Goal: Task Accomplishment & Management: Manage account settings

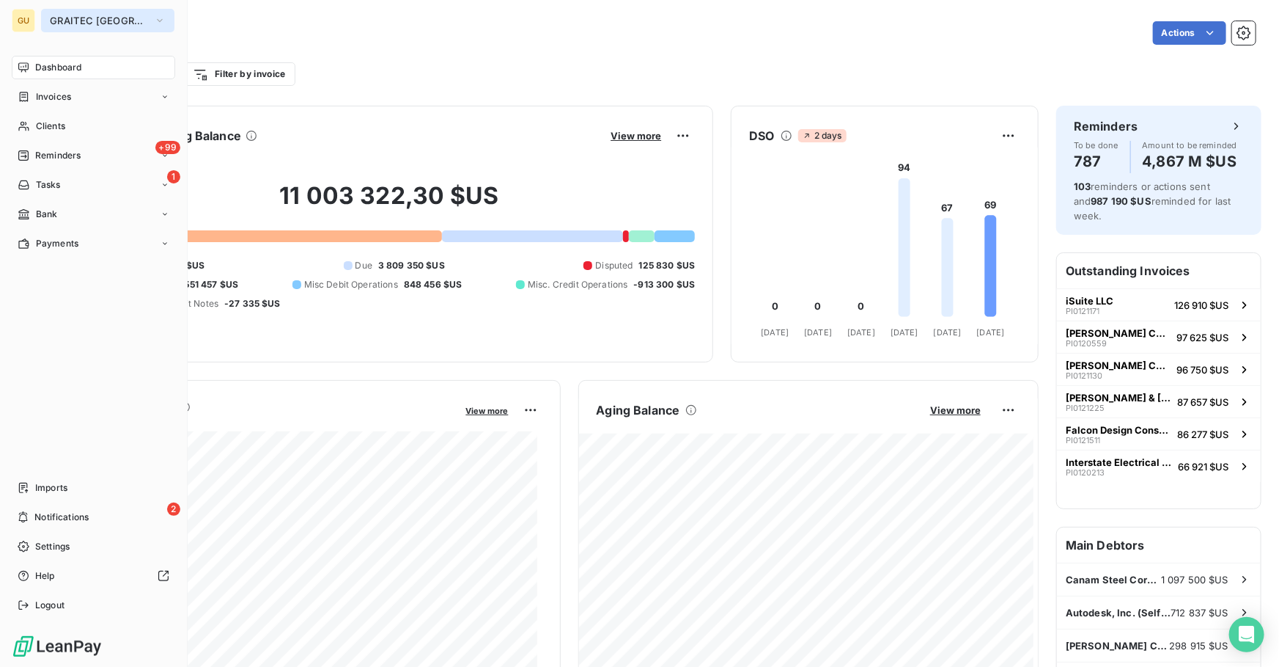
click at [111, 15] on span "GRAITEC [GEOGRAPHIC_DATA]" at bounding box center [99, 21] width 98 height 12
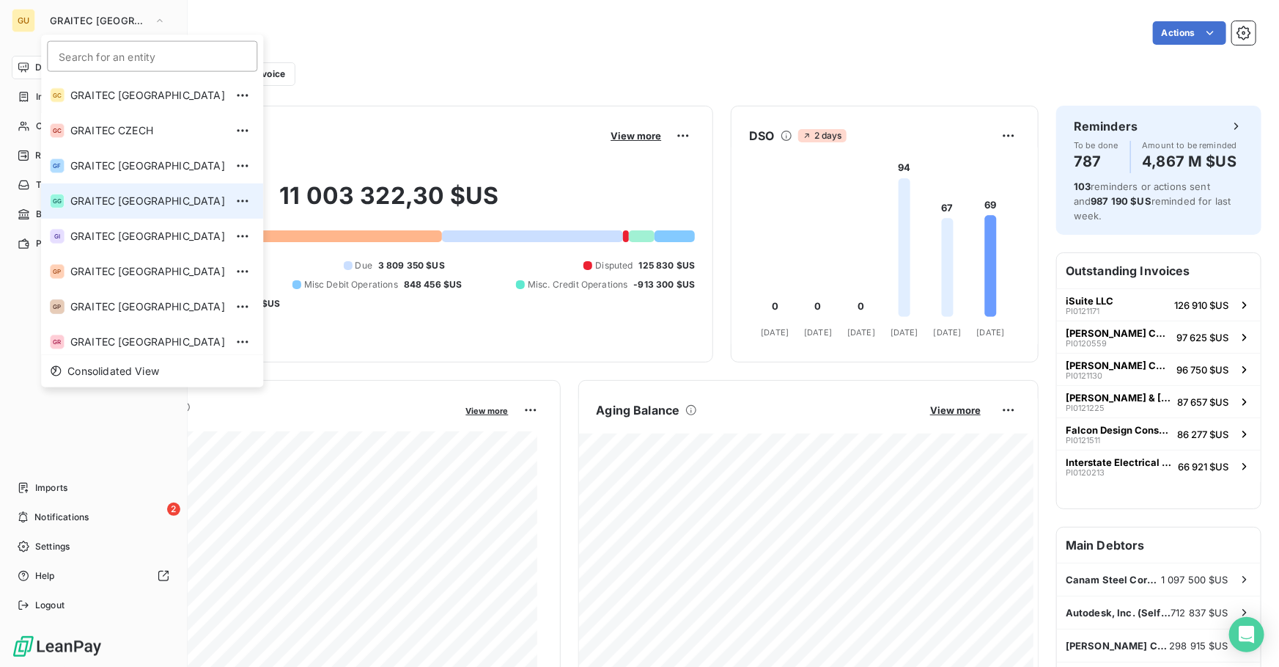
click at [114, 183] on div "GC GRAITEC CANADA GC GRAITEC CZECH GF GRAITEC FRANCE GG GRAITEC GERMANY GI GRAI…" at bounding box center [152, 216] width 222 height 276
click at [112, 186] on li "GG GRAITEC [GEOGRAPHIC_DATA]" at bounding box center [152, 200] width 222 height 35
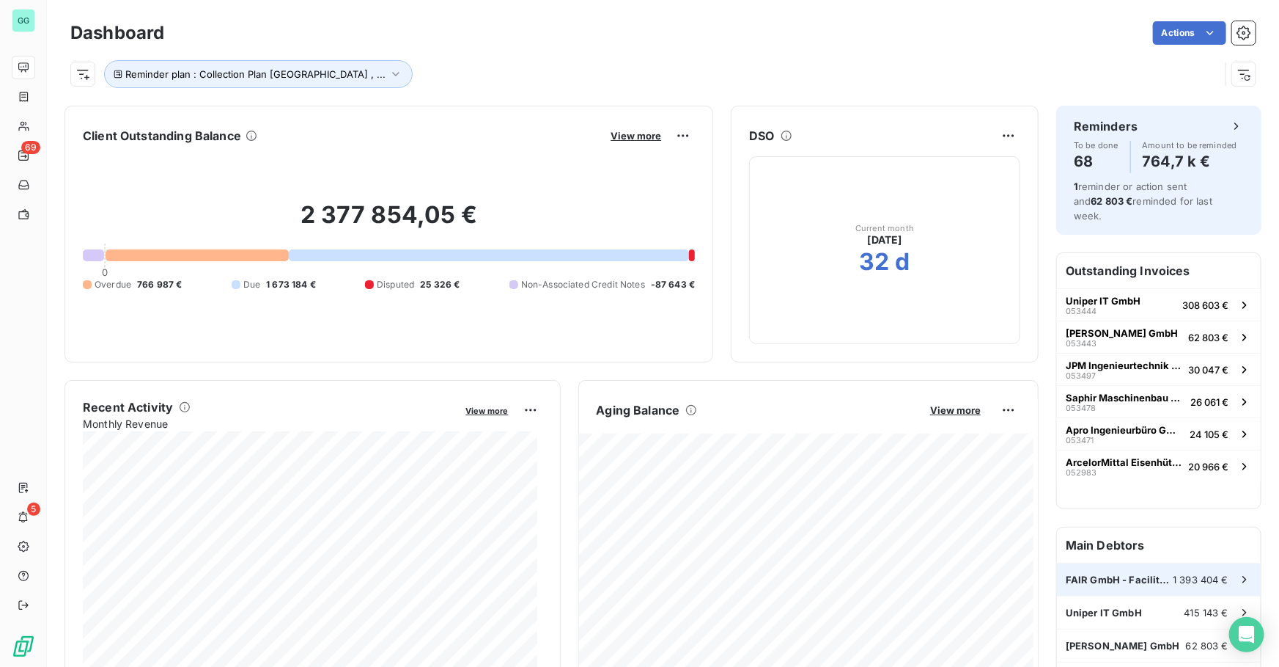
click at [1120, 573] on span "FAIR GmbH - Facility for [GEOGRAPHIC_DATA] and" at bounding box center [1119, 579] width 107 height 12
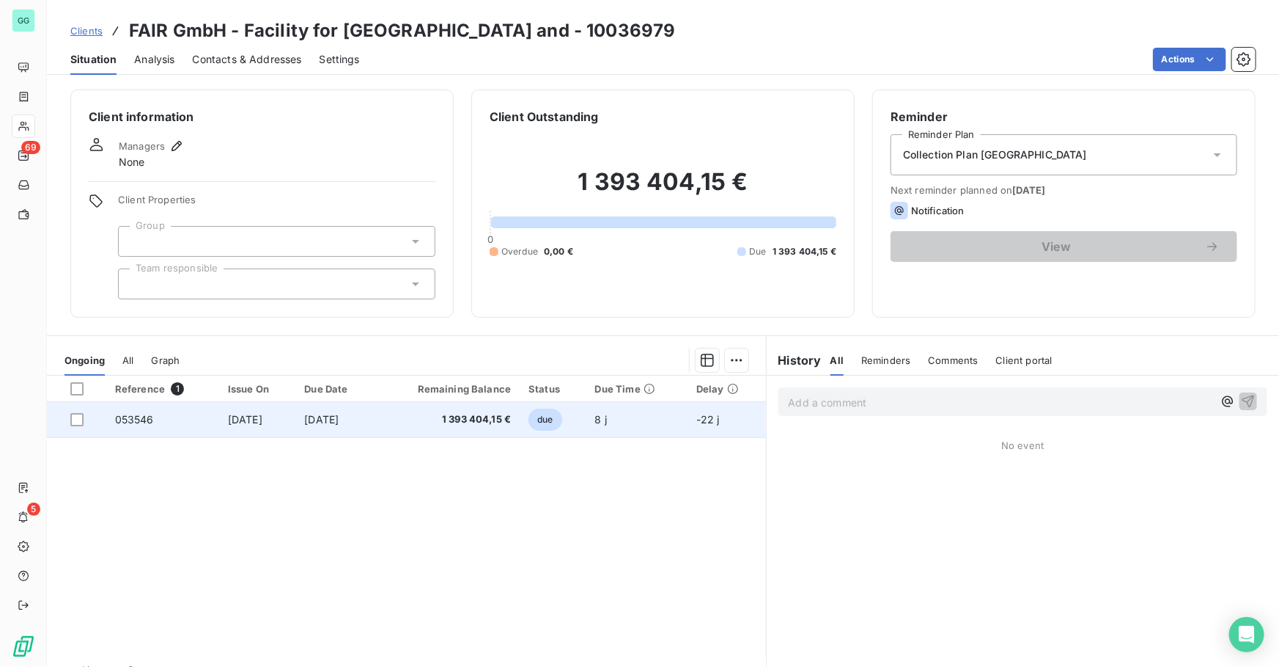
click at [328, 413] on span "[DATE]" at bounding box center [321, 419] width 34 height 12
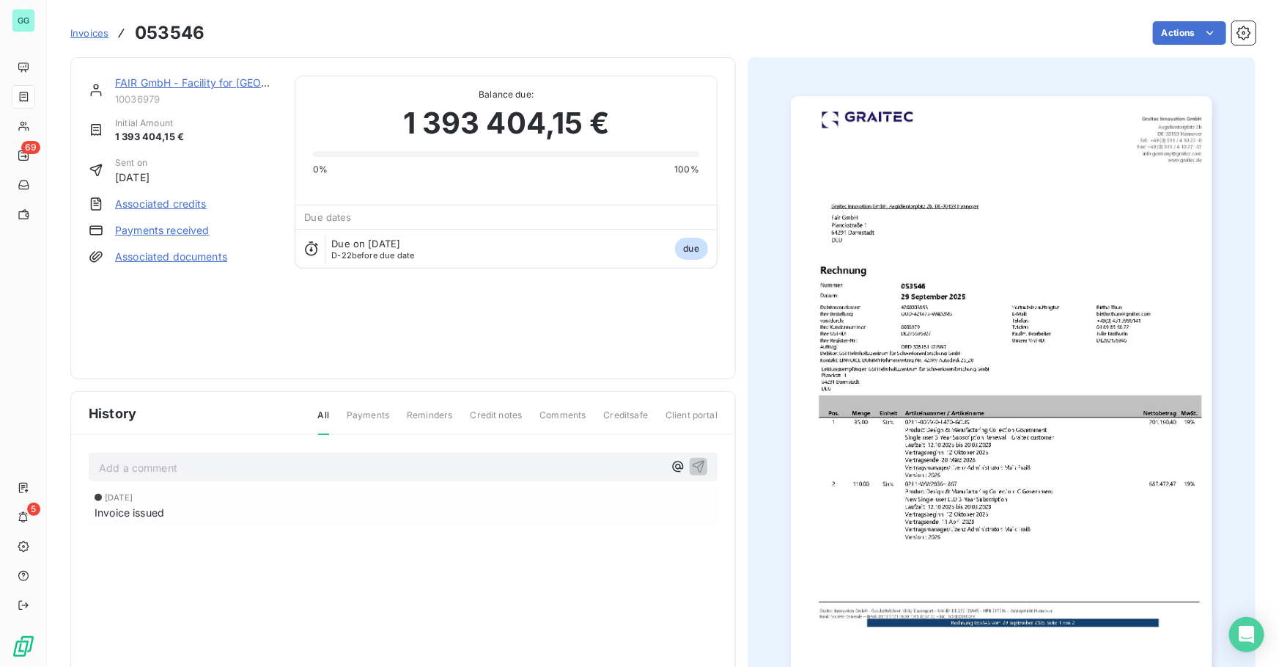
click at [902, 291] on img "button" at bounding box center [1002, 394] width 422 height 597
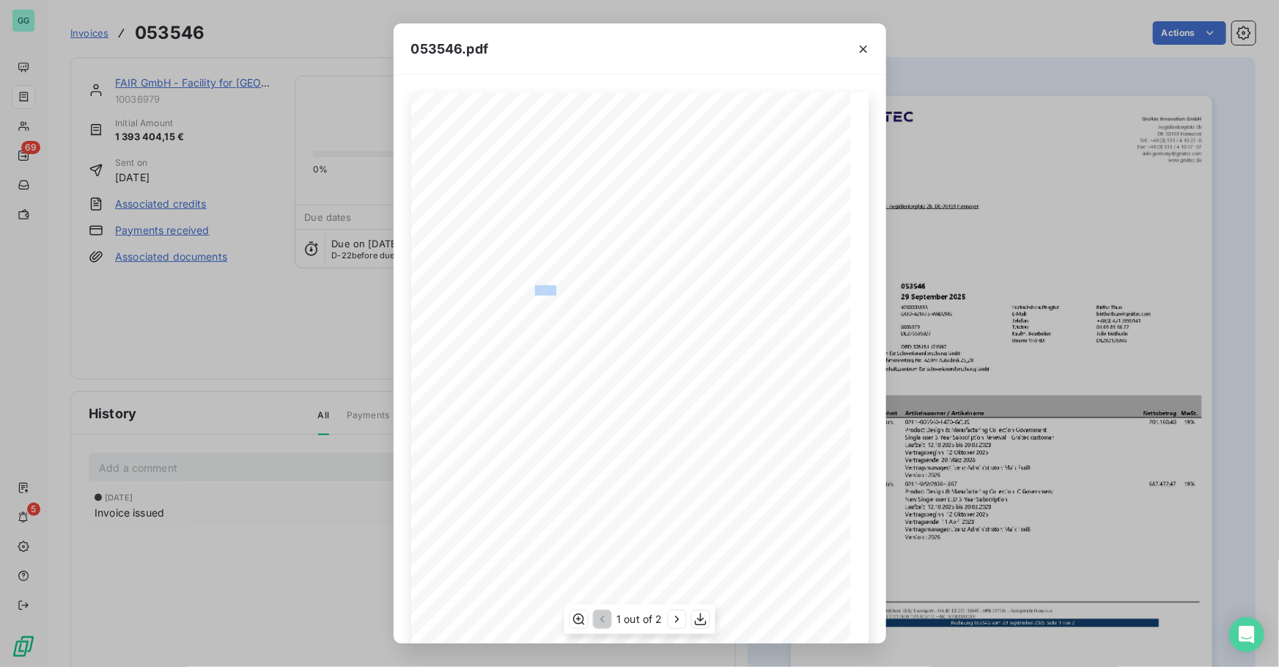
drag, startPoint x: 531, startPoint y: 286, endPoint x: 550, endPoint y: 287, distance: 19.1
click at [550, 287] on span "053546" at bounding box center [548, 287] width 26 height 7
click at [550, 290] on div "Pos. [PERSON_NAME] Einheit Artikelnummer / Artikelname Nettobetrag MwSt. 1 35.0…" at bounding box center [640, 403] width 458 height 622
click at [550, 290] on span "053546" at bounding box center [548, 287] width 26 height 7
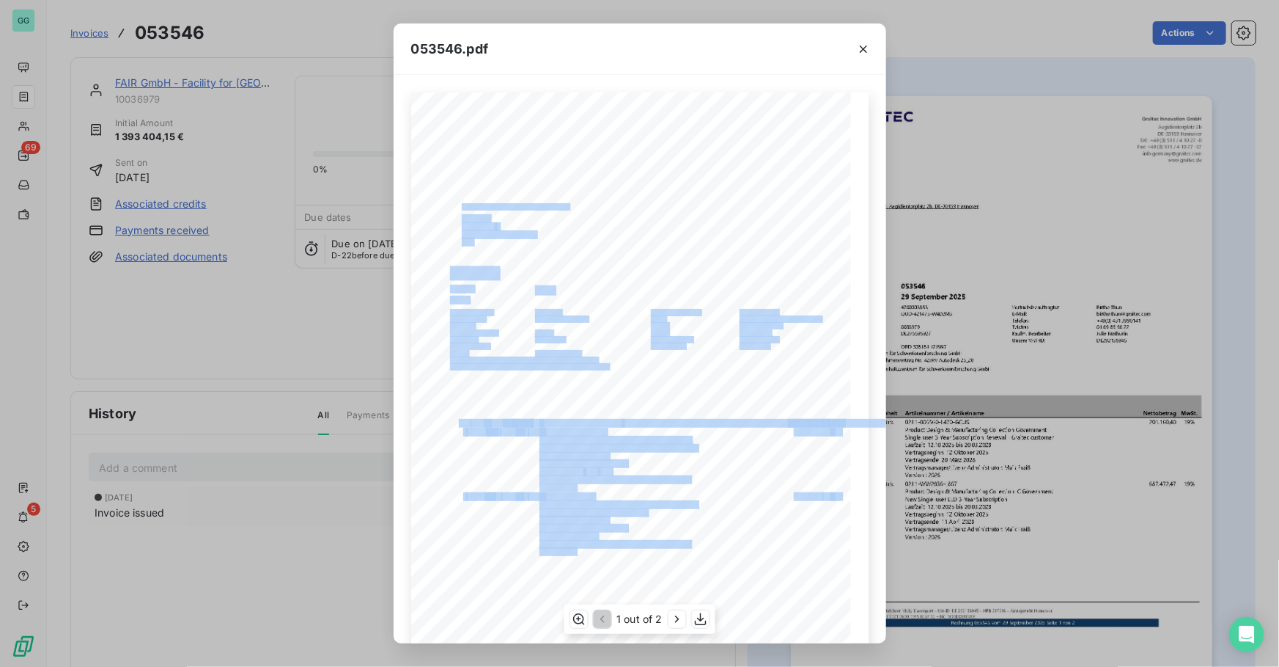
click at [511, 287] on div "Pos. [PERSON_NAME] Einheit Artikelnummer / Artikelname Nettobetrag MwSt. 1 35.0…" at bounding box center [640, 403] width 458 height 622
click at [535, 287] on span "053546" at bounding box center [548, 287] width 26 height 7
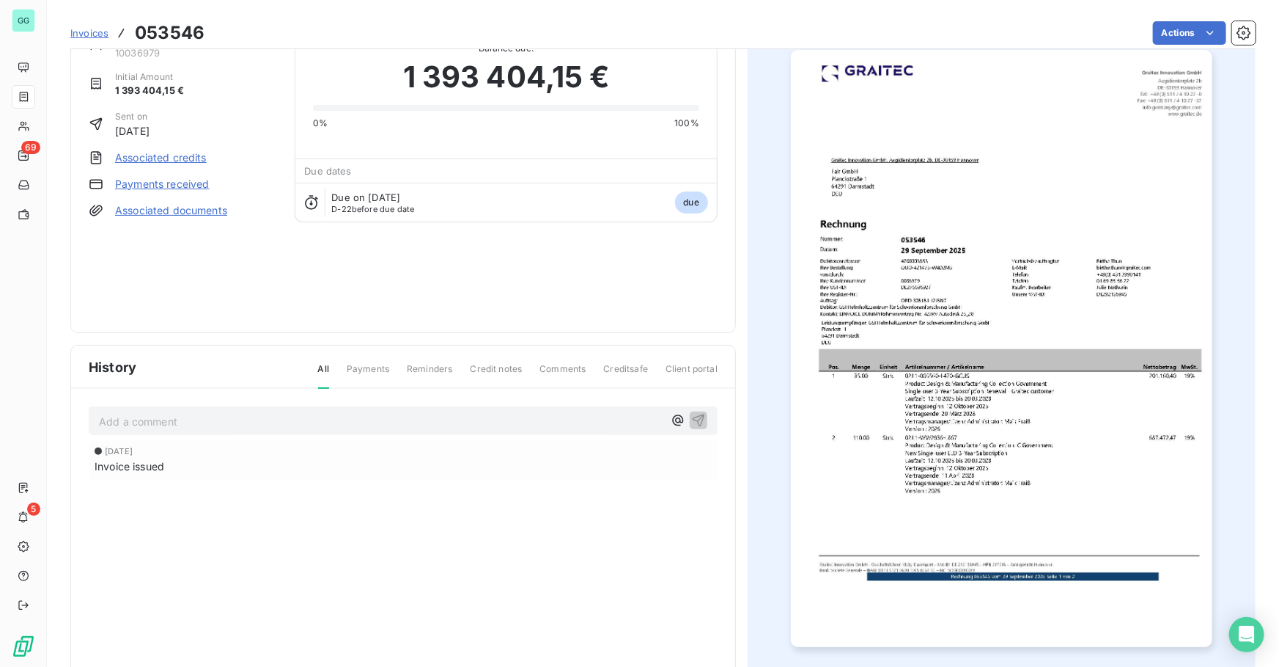
scroll to position [89, 0]
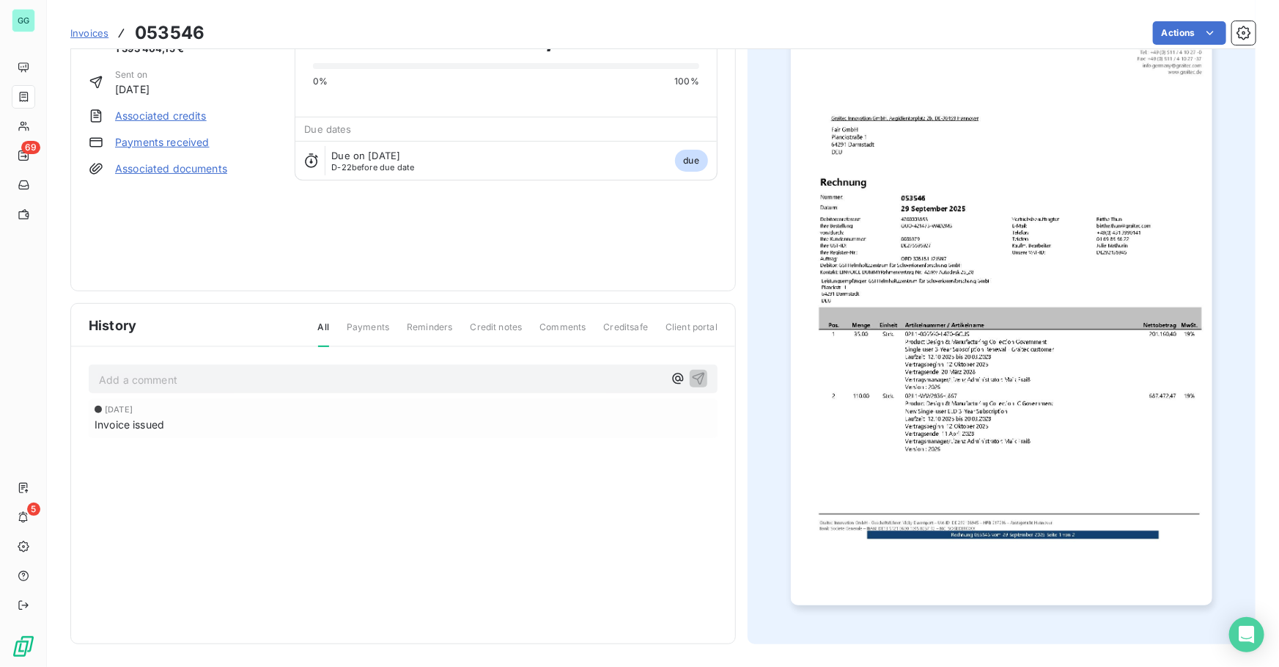
click at [993, 450] on img "button" at bounding box center [1002, 306] width 422 height 597
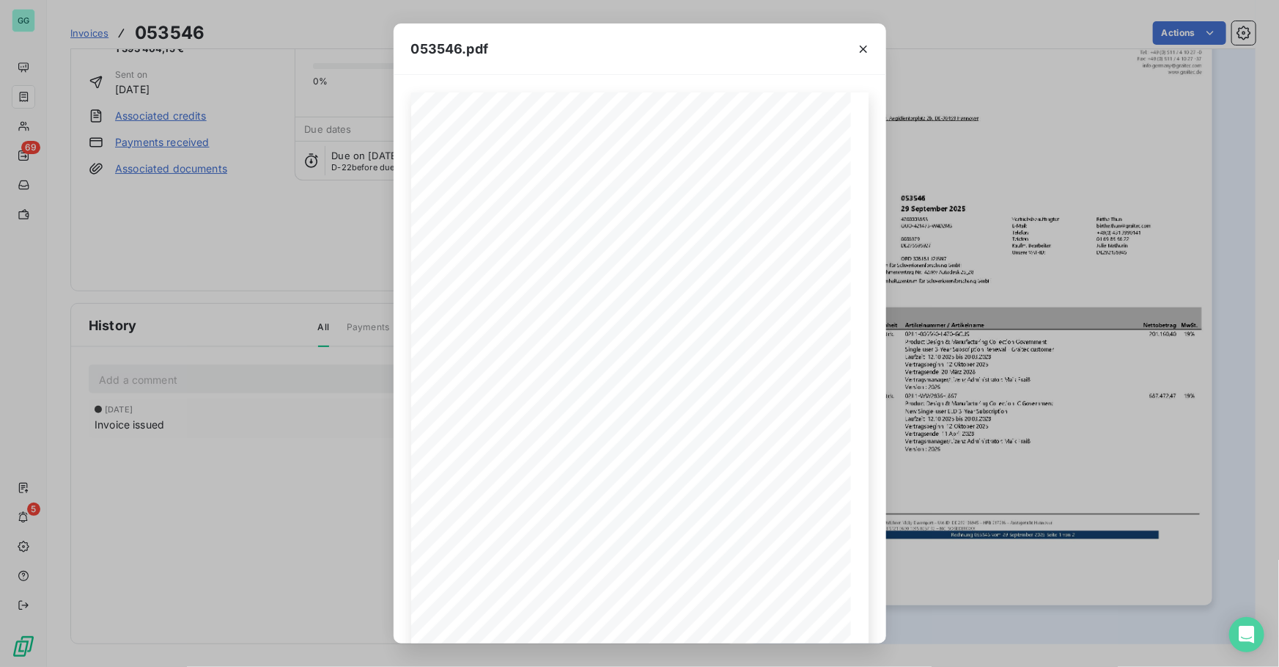
click at [159, 242] on div "053546.pdf Pos. [PERSON_NAME] Einheit Artikelnummer / Artikelname Nettobetrag M…" at bounding box center [639, 333] width 1279 height 667
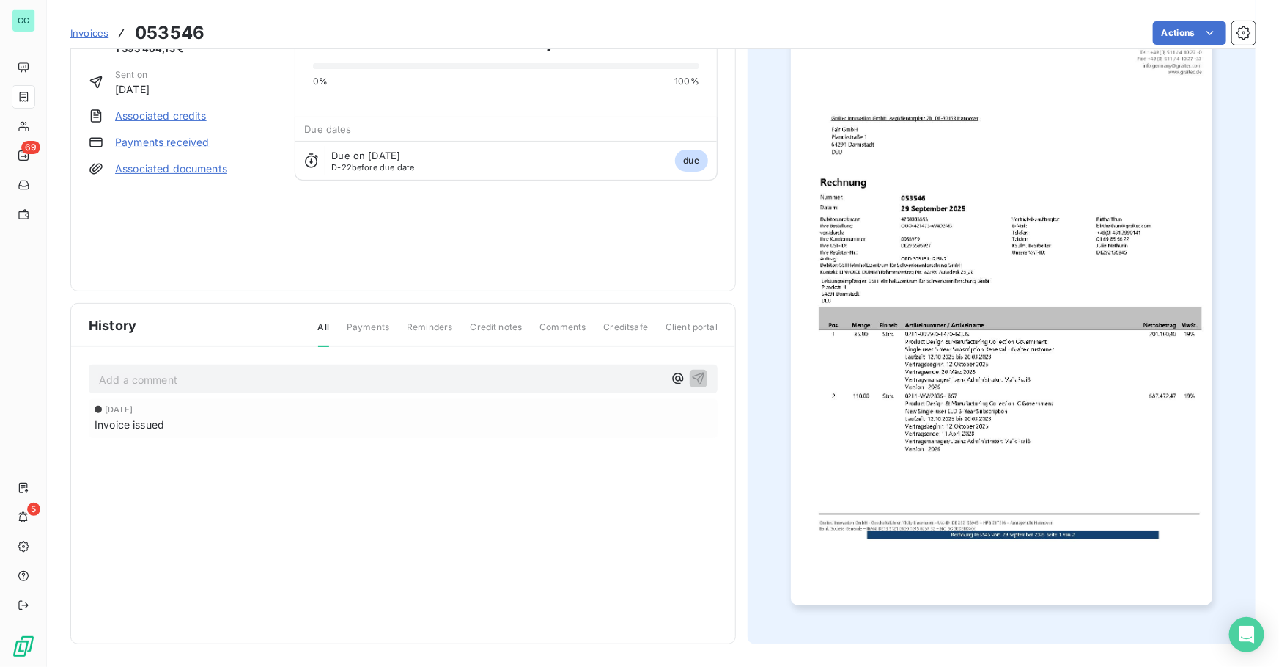
drag, startPoint x: 73, startPoint y: 29, endPoint x: 117, endPoint y: 29, distance: 44.0
click at [73, 29] on span "Invoices" at bounding box center [89, 33] width 38 height 12
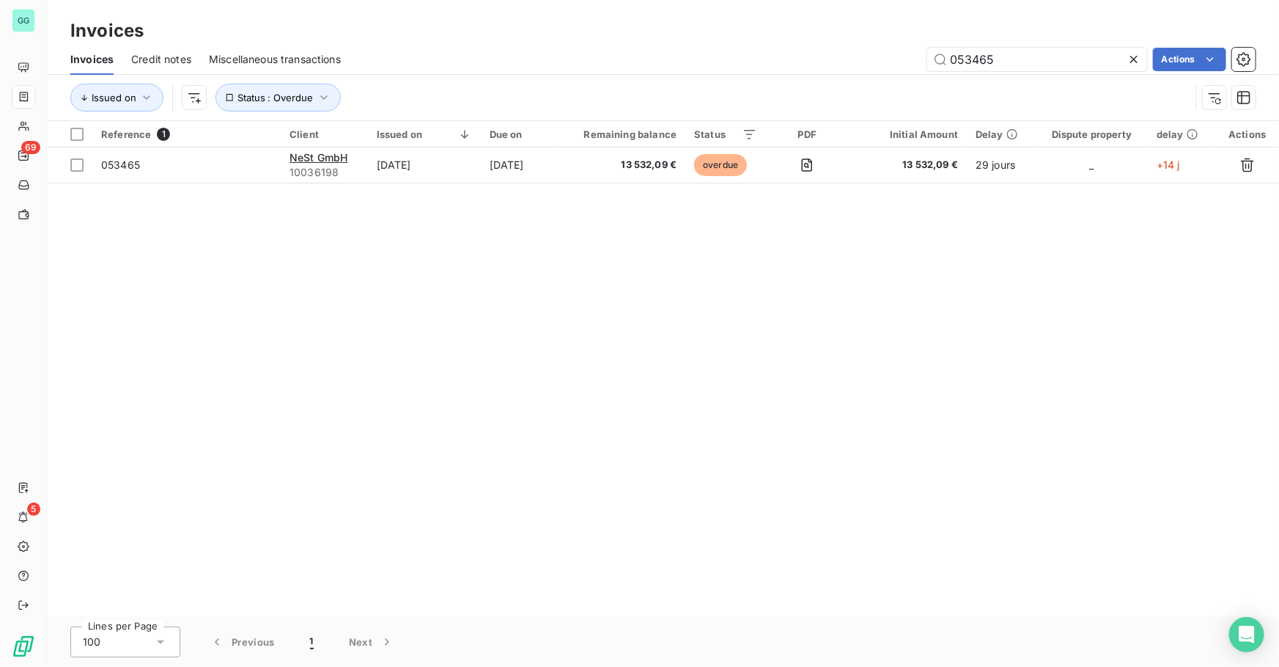
drag, startPoint x: 1011, startPoint y: 59, endPoint x: 880, endPoint y: 56, distance: 131.3
click at [880, 56] on div "053465 Actions" at bounding box center [807, 59] width 897 height 23
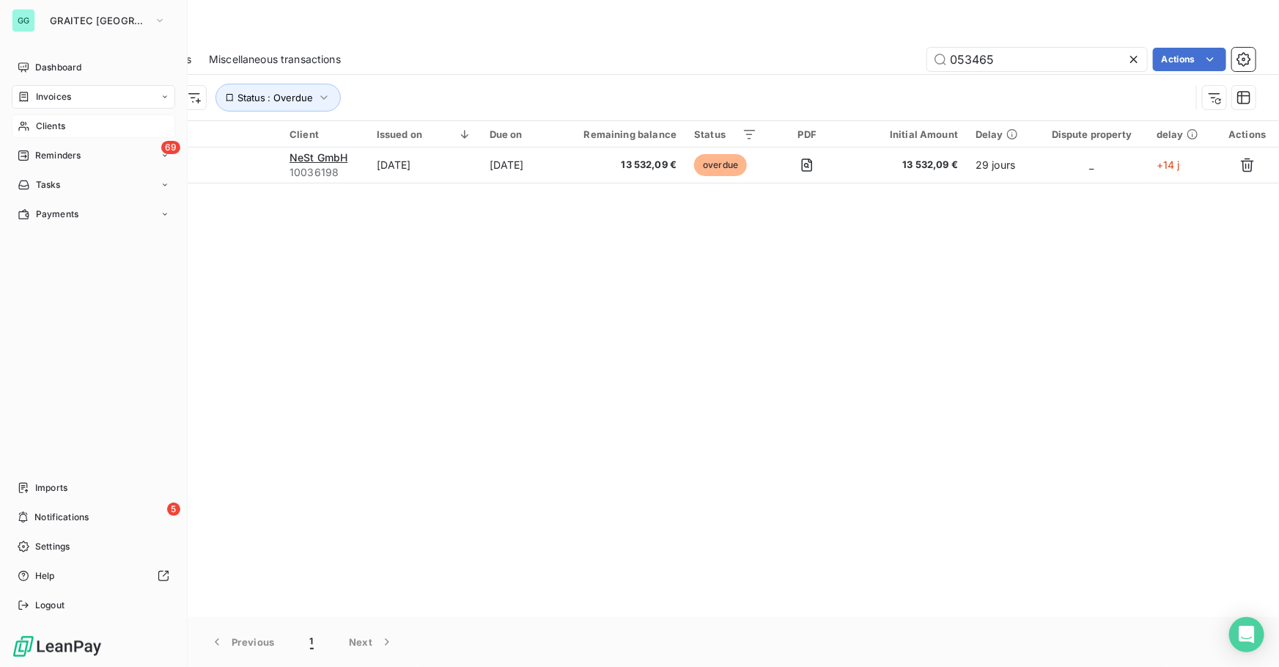
click at [52, 120] on span "Clients" at bounding box center [50, 126] width 29 height 13
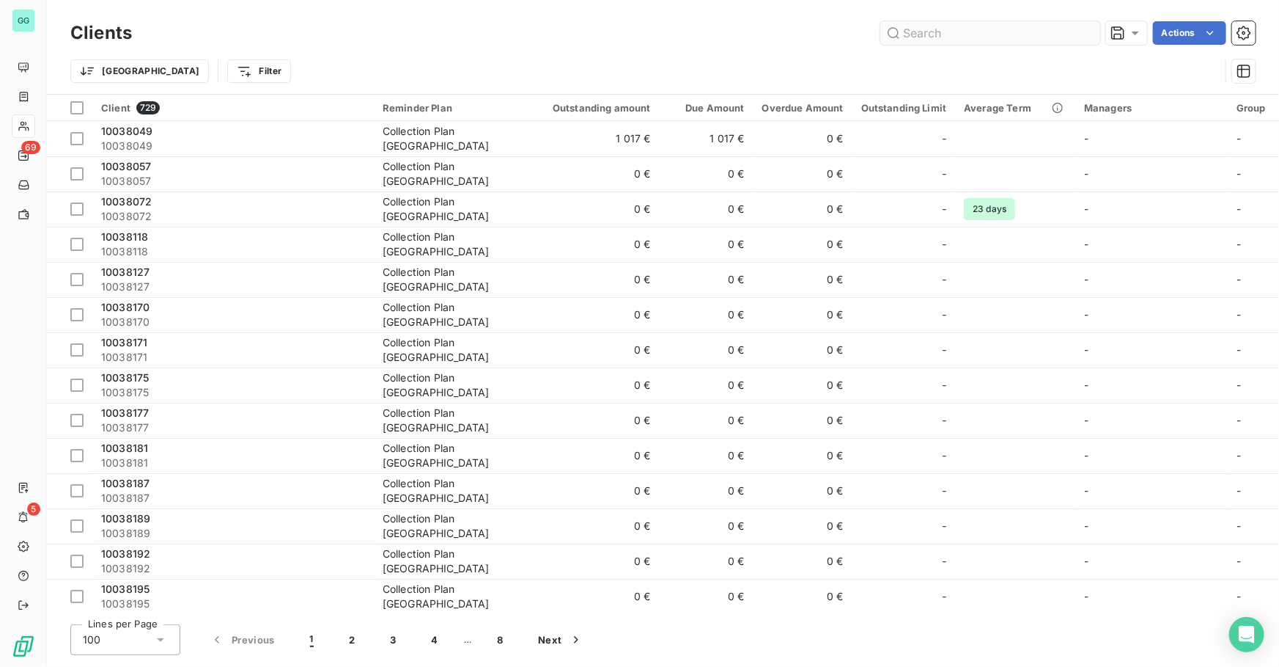
click at [966, 32] on input "text" at bounding box center [991, 32] width 220 height 23
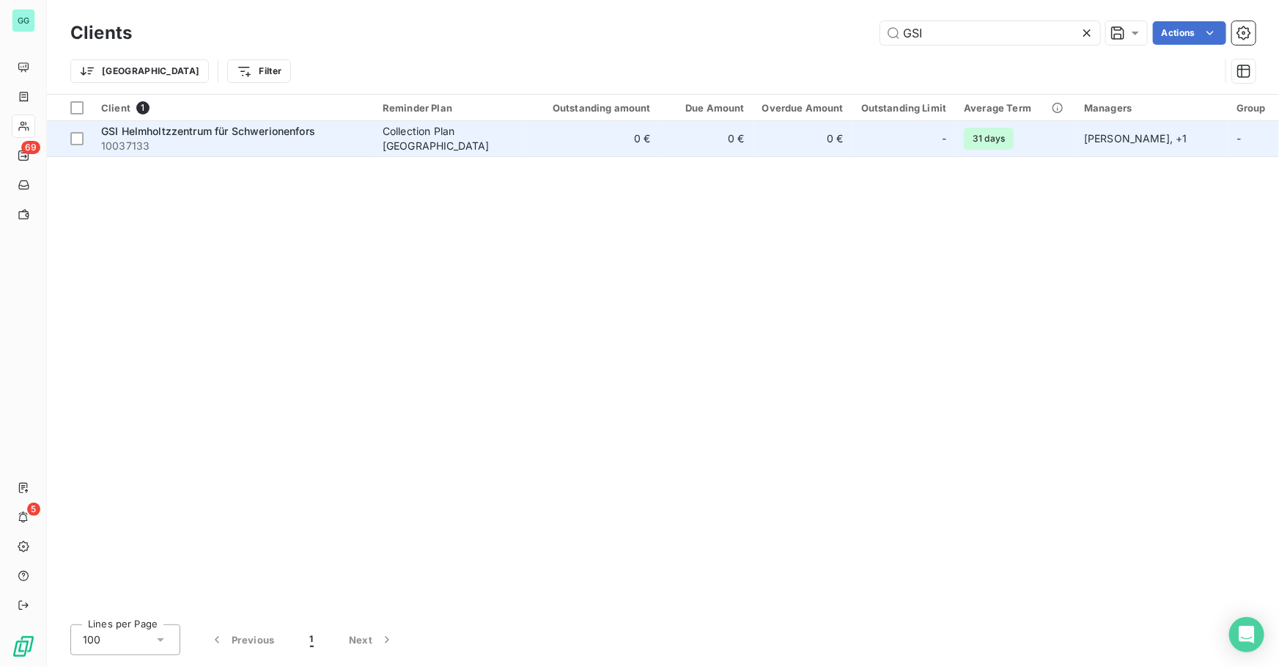
type input "GSI"
click at [312, 136] on span "GSI Helmholtzzentrum für Schwerionenfors" at bounding box center [208, 131] width 214 height 12
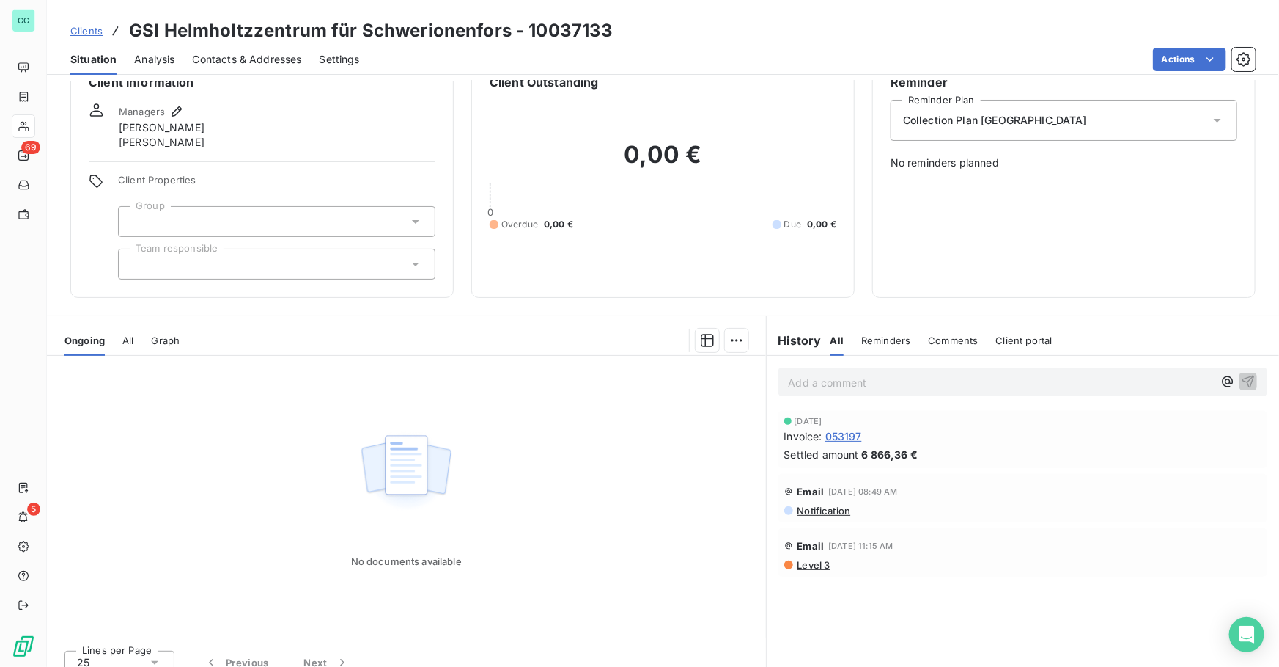
scroll to position [49, 0]
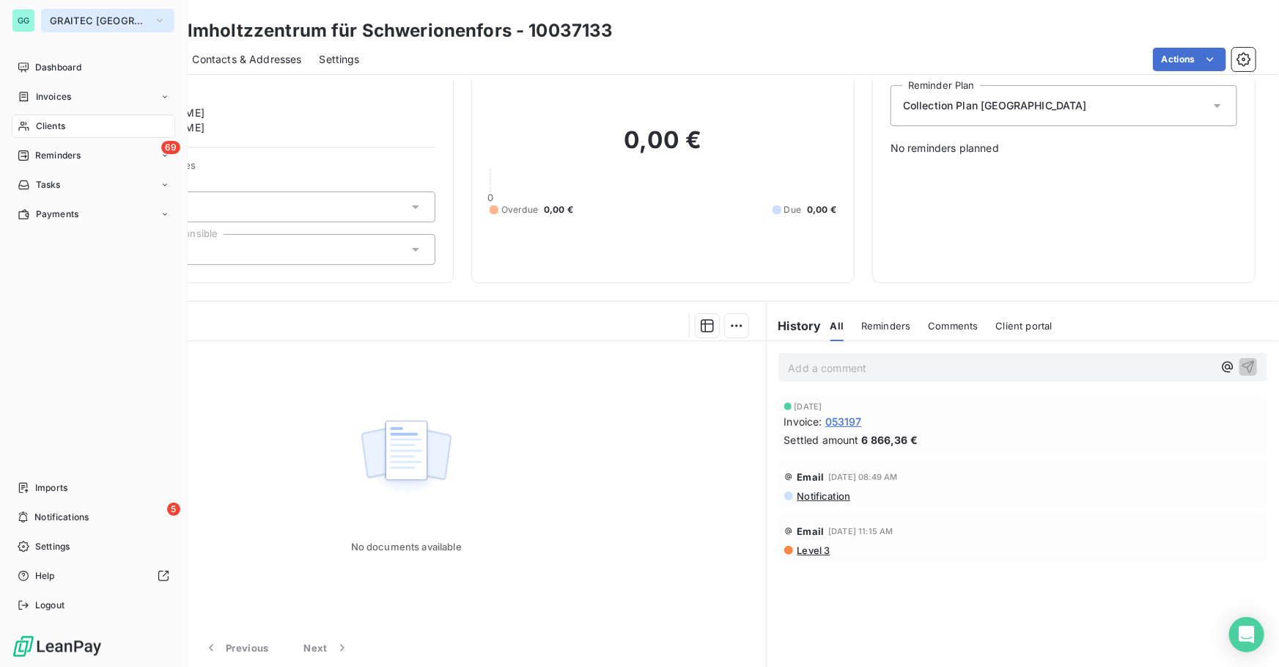
click at [73, 13] on button "GRAITEC [GEOGRAPHIC_DATA]" at bounding box center [107, 20] width 133 height 23
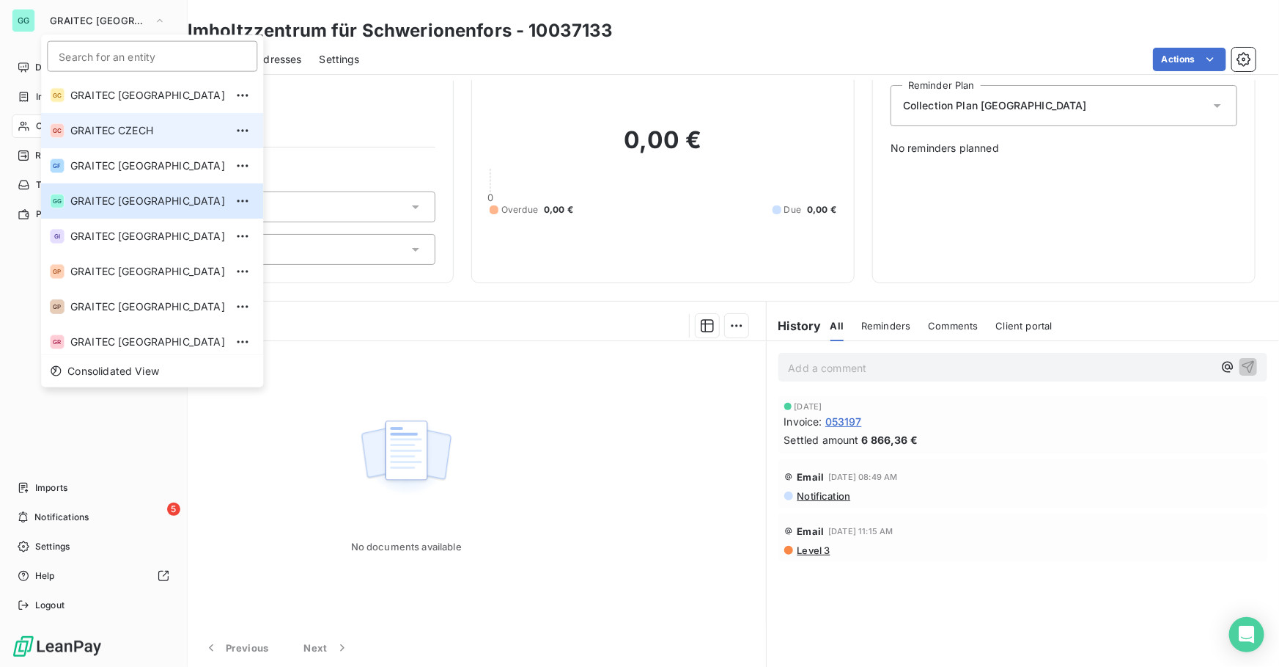
click at [114, 125] on span "GRAITEC CZECH" at bounding box center [147, 130] width 155 height 15
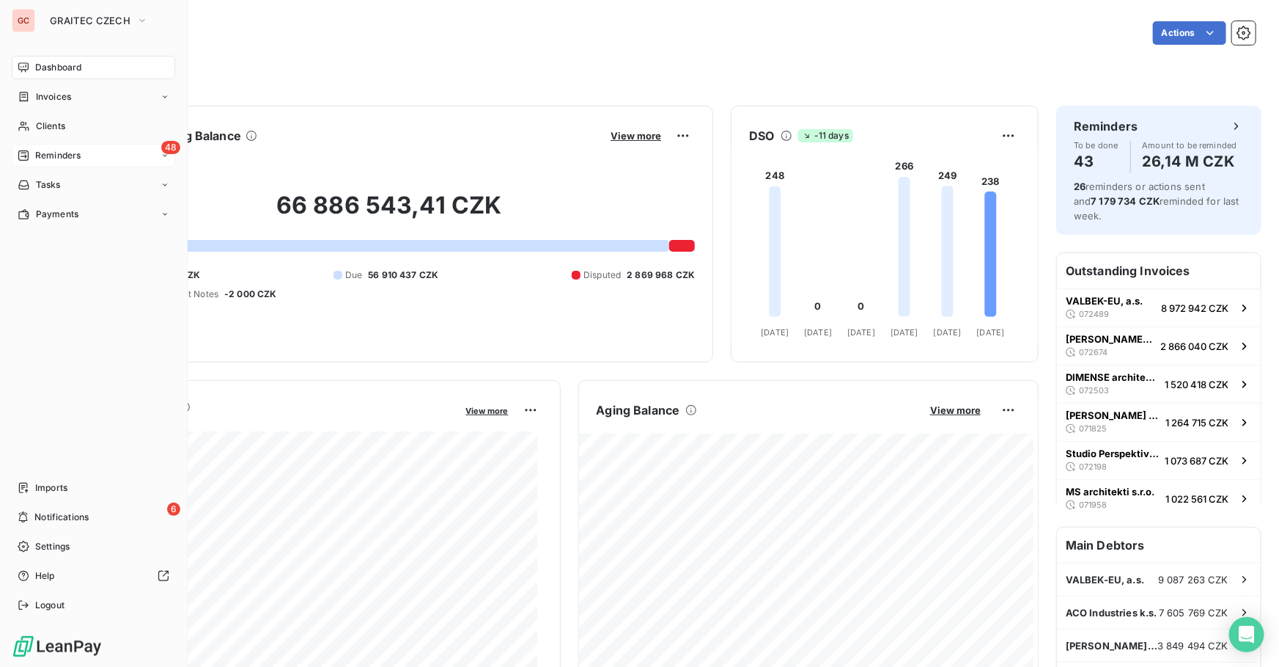
click at [59, 157] on span "Reminders" at bounding box center [57, 155] width 45 height 13
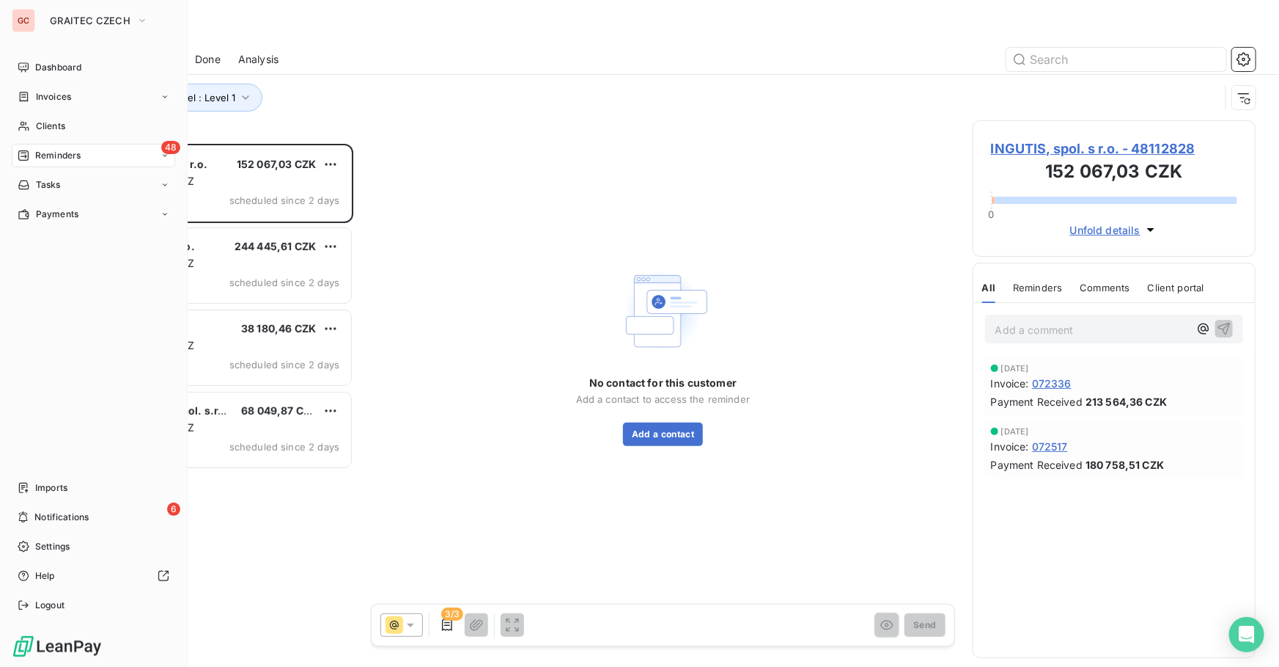
scroll to position [513, 273]
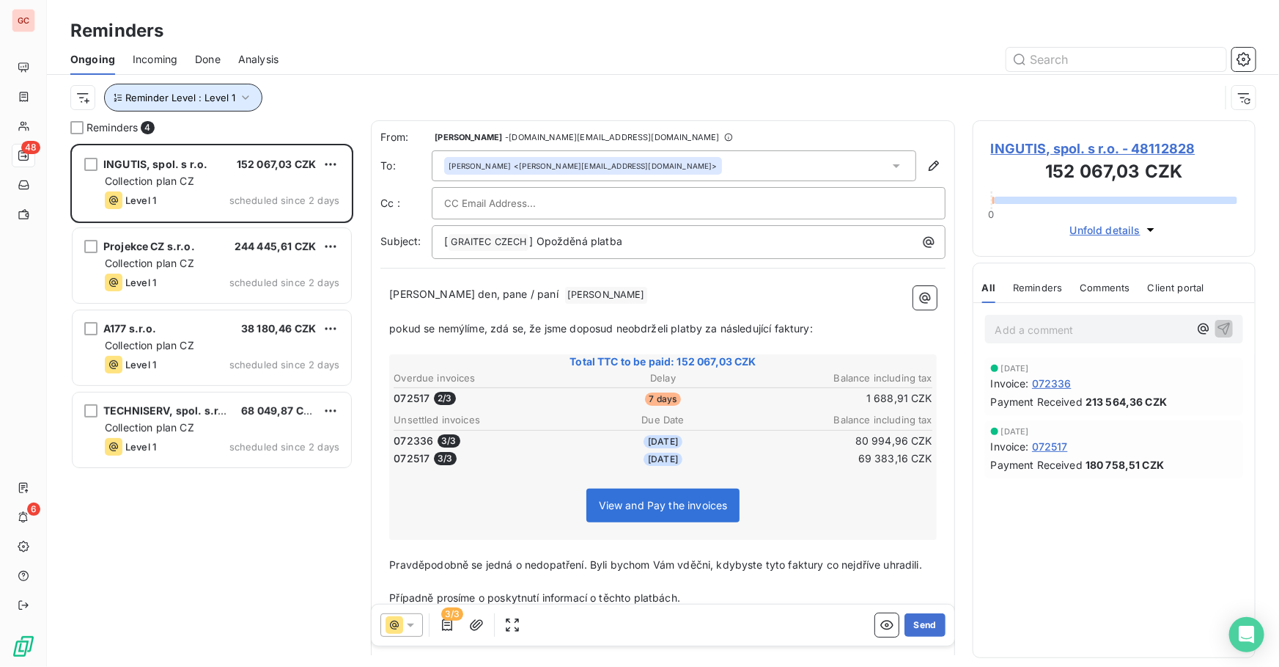
click at [229, 95] on span "Reminder Level : Level 1" at bounding box center [180, 98] width 110 height 12
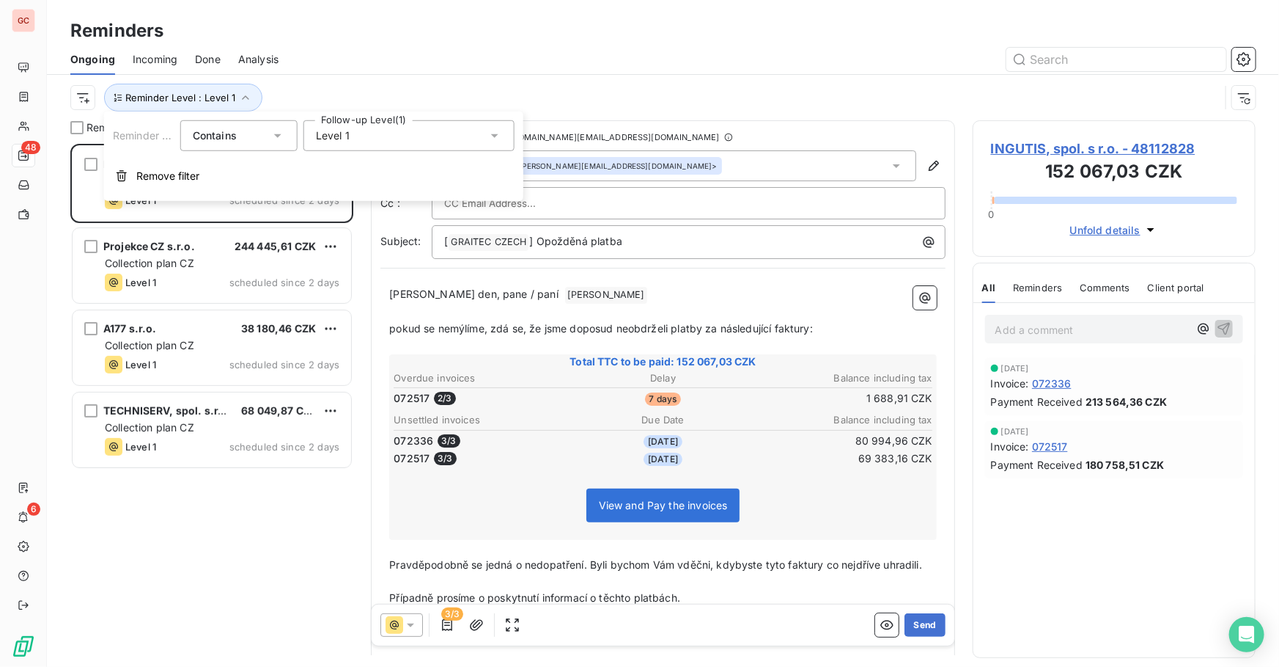
click at [345, 133] on span "Level 1" at bounding box center [333, 135] width 34 height 15
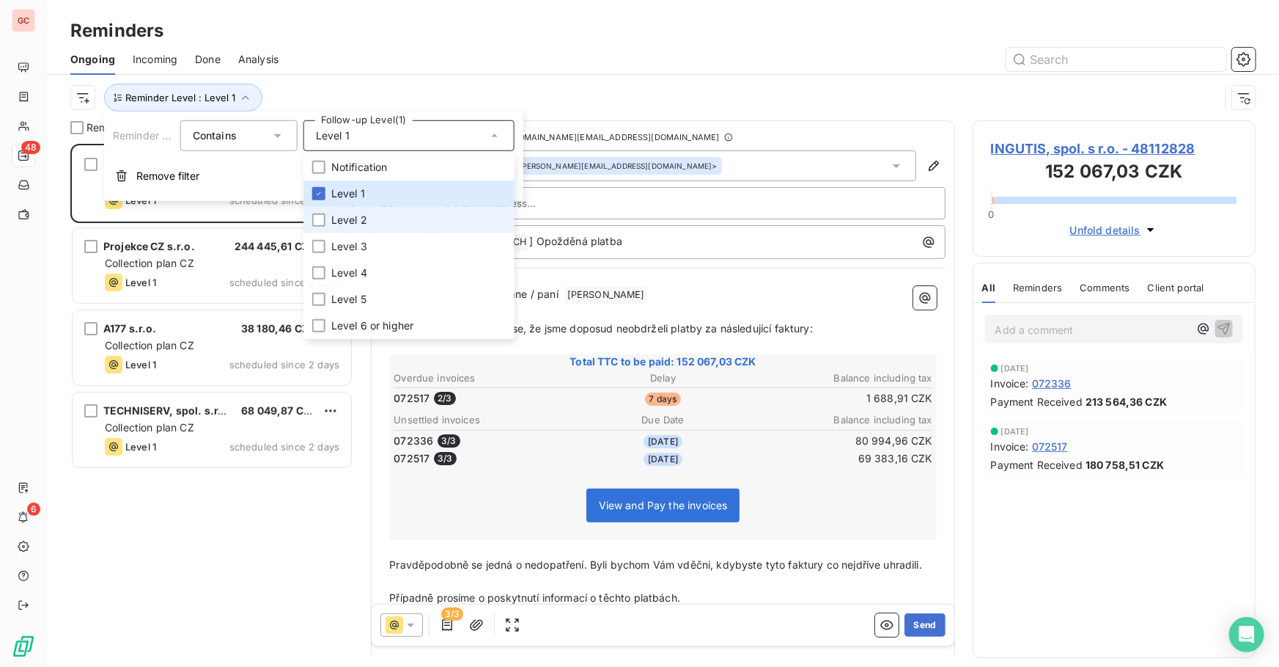
click at [334, 226] on span "Level 2" at bounding box center [349, 220] width 36 height 15
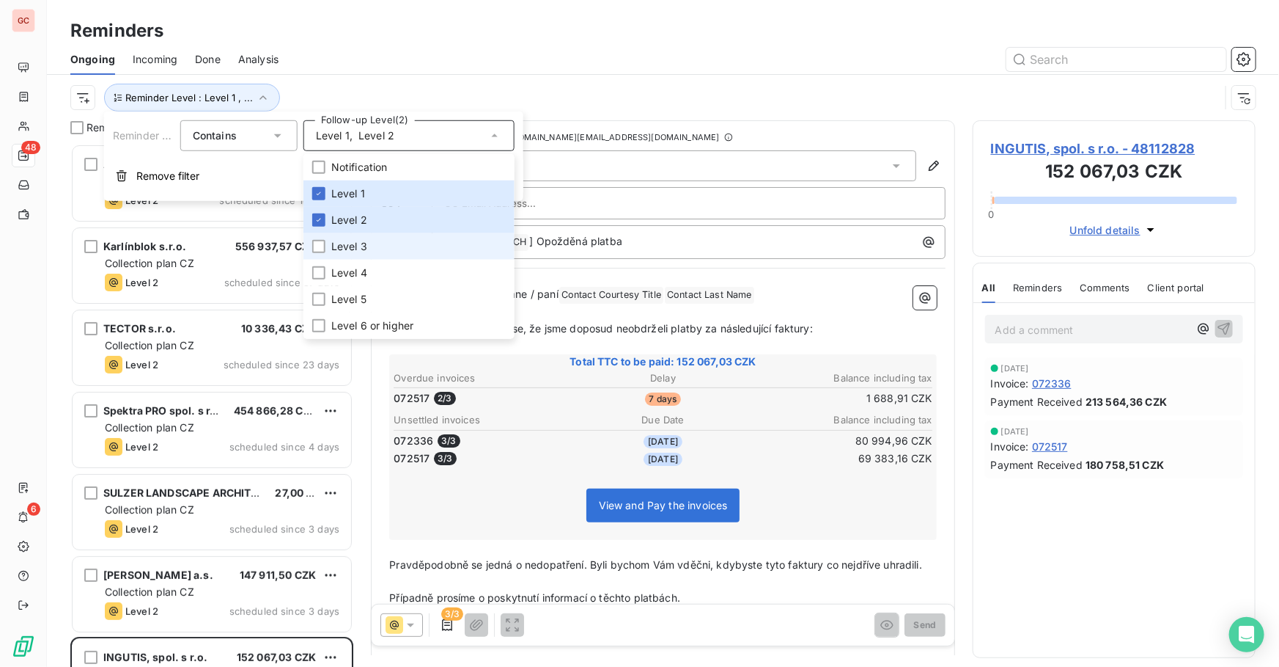
click at [326, 243] on li "Level 3" at bounding box center [409, 246] width 211 height 26
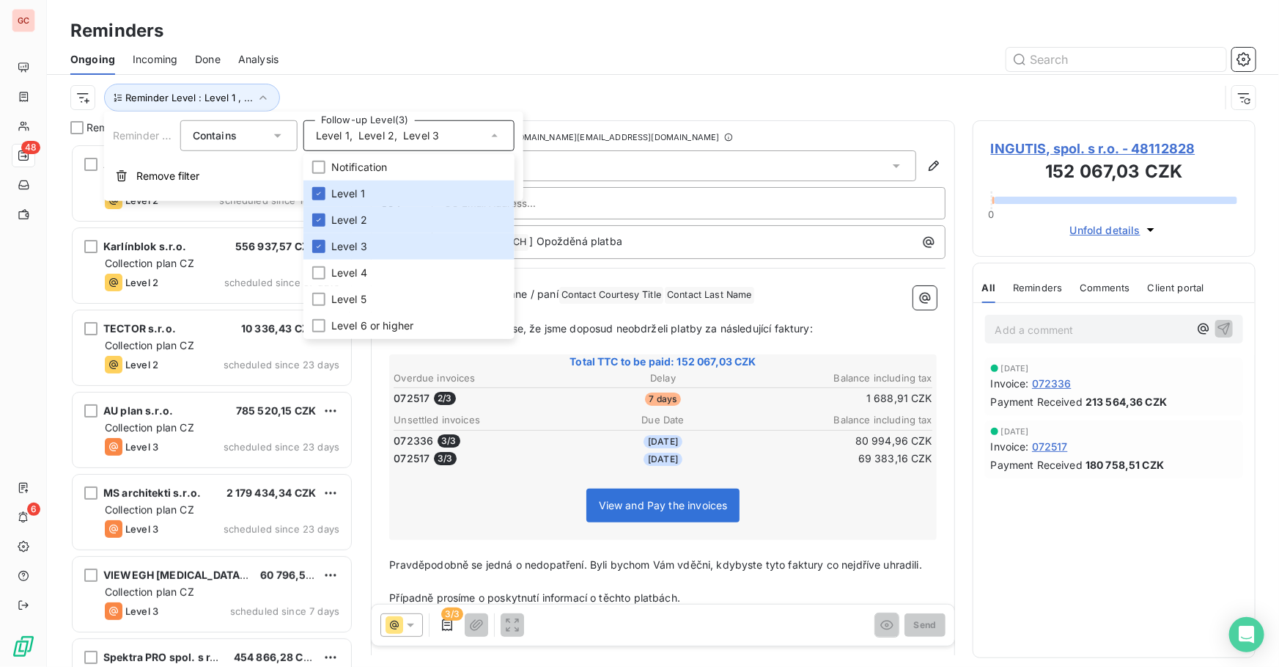
click at [565, 41] on div "Reminders" at bounding box center [663, 31] width 1233 height 26
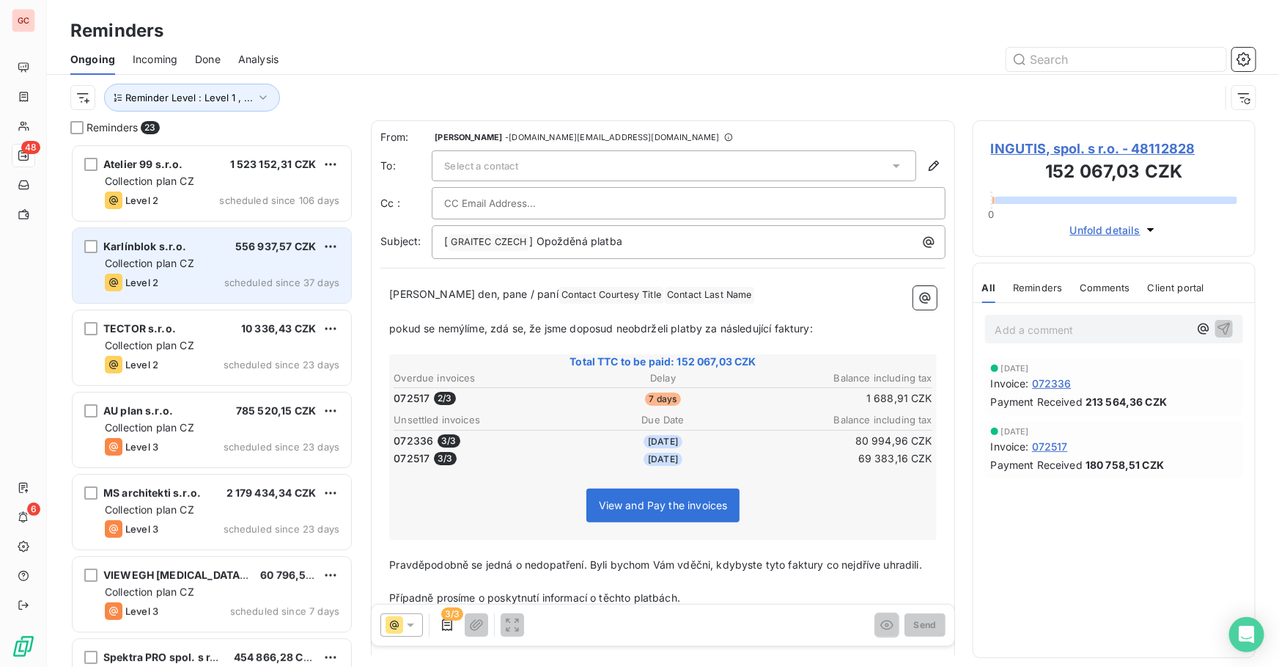
click at [232, 242] on div "Karlínblok s.r.o. 556 937,57 CZK" at bounding box center [222, 246] width 235 height 13
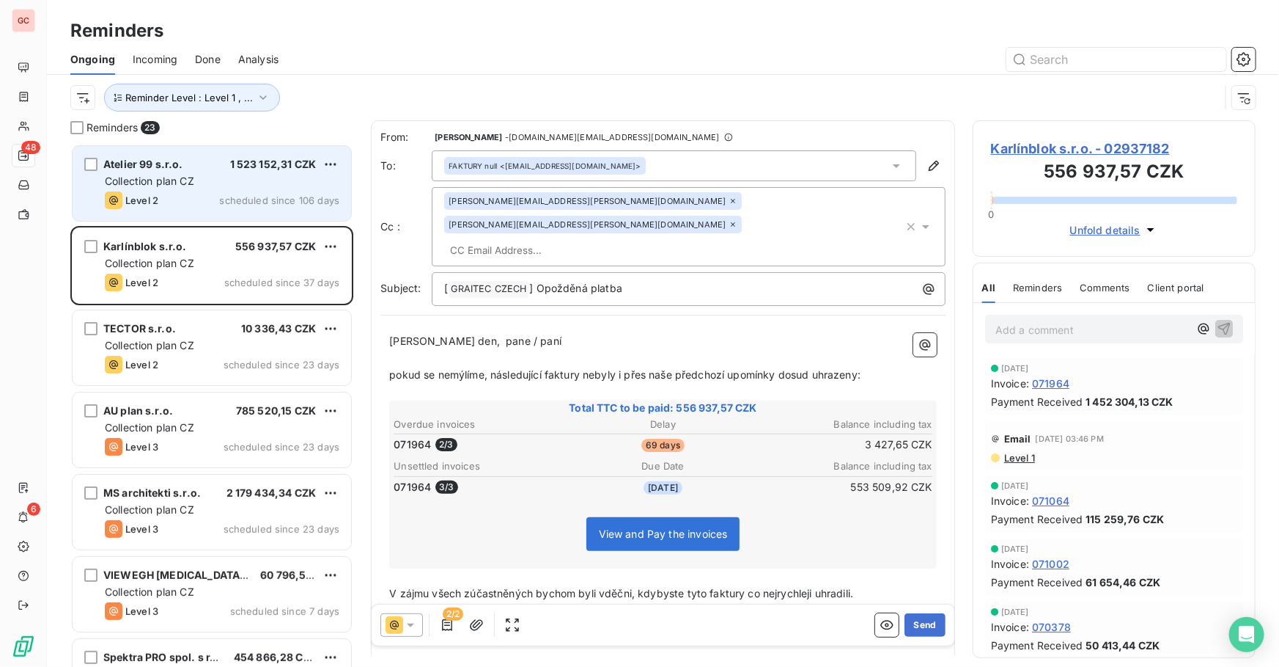
click at [203, 185] on div "Collection plan CZ" at bounding box center [222, 181] width 235 height 15
